Goal: Obtain resource: Obtain resource

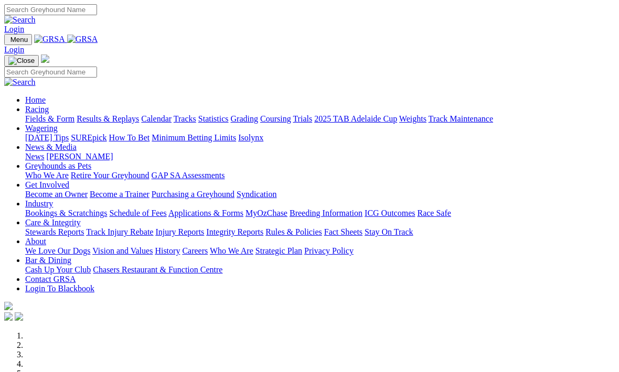
click at [76, 275] on link "Contact GRSA" at bounding box center [50, 279] width 50 height 9
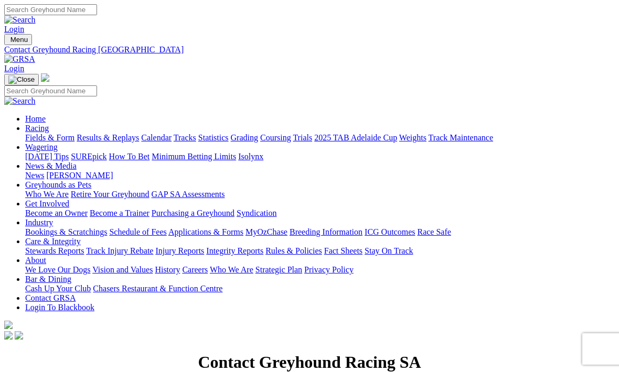
click at [97, 14] on input "Search" at bounding box center [50, 9] width 93 height 11
type input "Email"
click at [36, 15] on img at bounding box center [19, 19] width 31 height 9
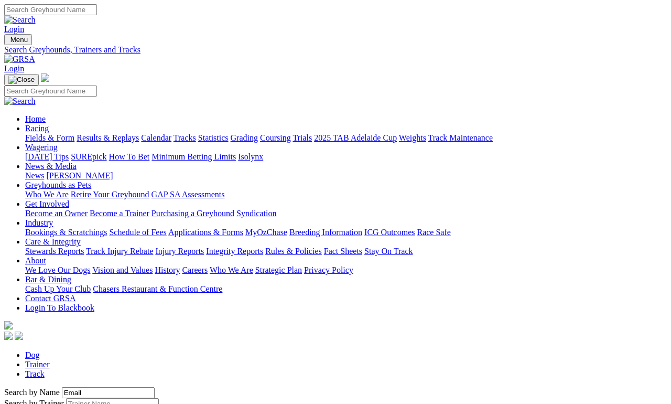
click at [49, 124] on link "Racing" at bounding box center [37, 128] width 24 height 9
click at [46, 256] on link "About" at bounding box center [35, 260] width 21 height 9
click at [35, 55] on img at bounding box center [19, 59] width 31 height 9
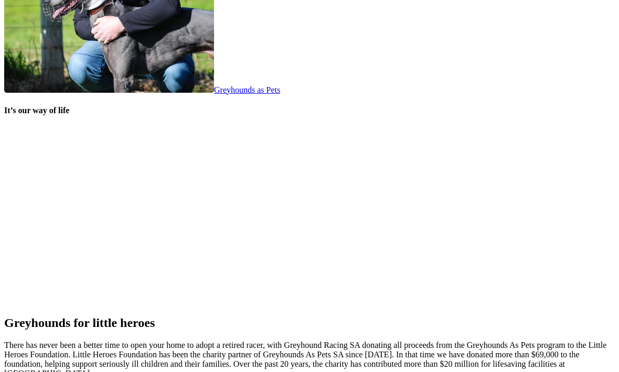
scroll to position [2144, 0]
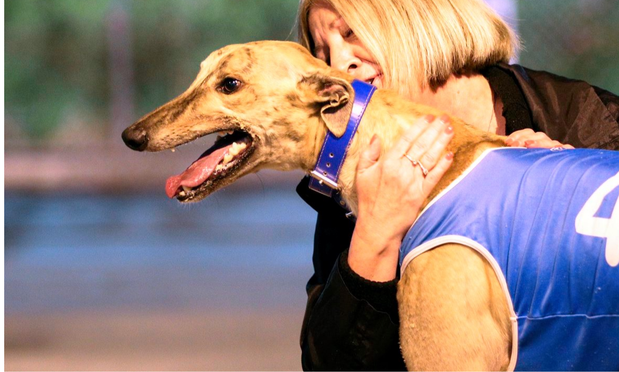
scroll to position [538, 0]
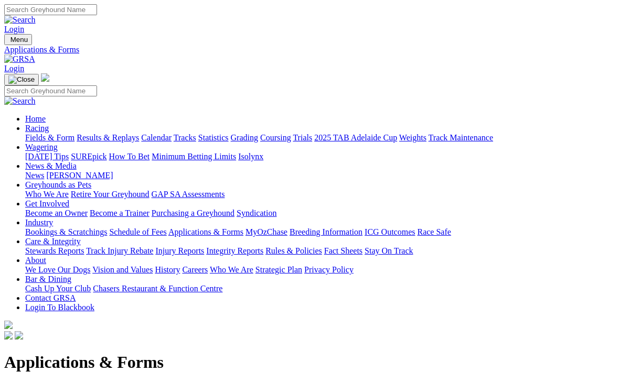
scroll to position [572, 0]
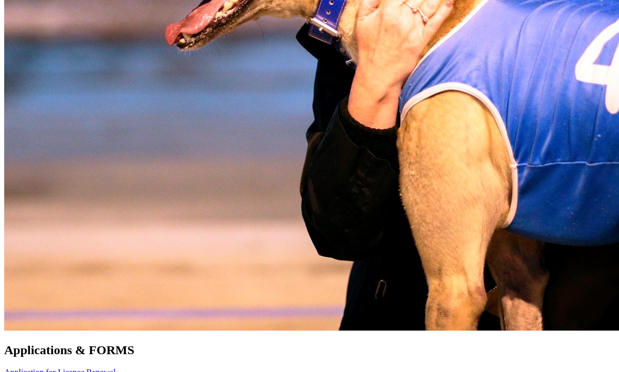
scroll to position [707, 0]
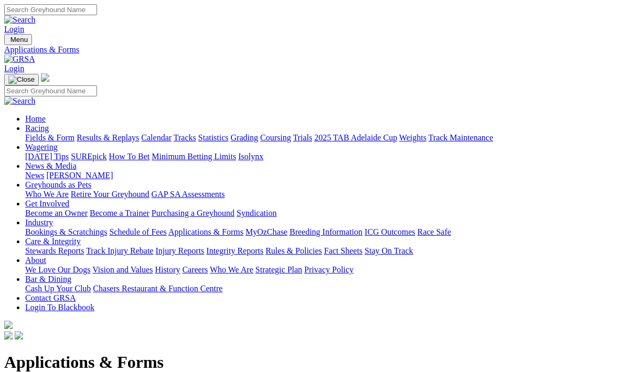
scroll to position [742, 0]
